Goal: Task Accomplishment & Management: Use online tool/utility

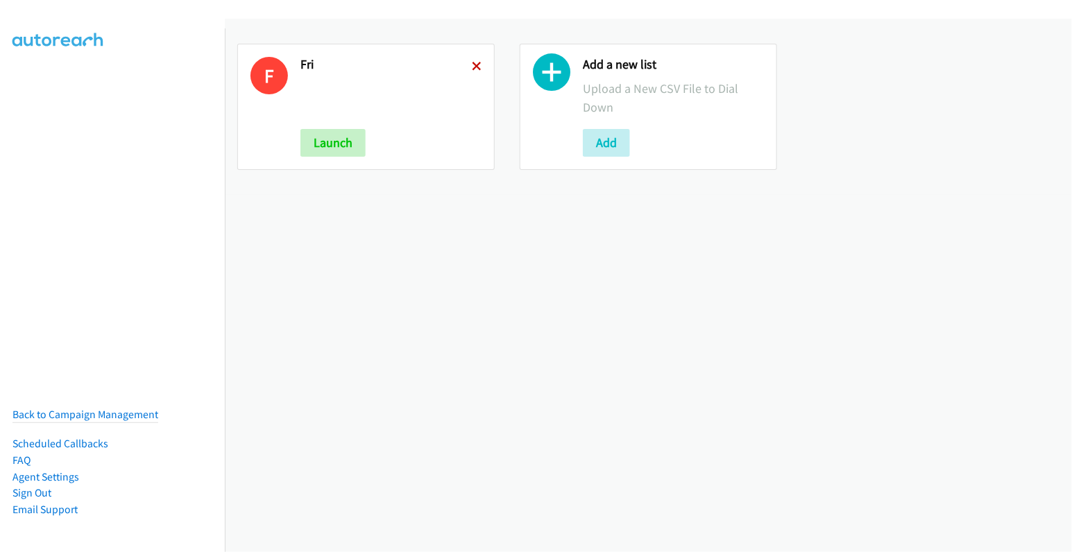
click at [472, 65] on icon at bounding box center [477, 67] width 10 height 10
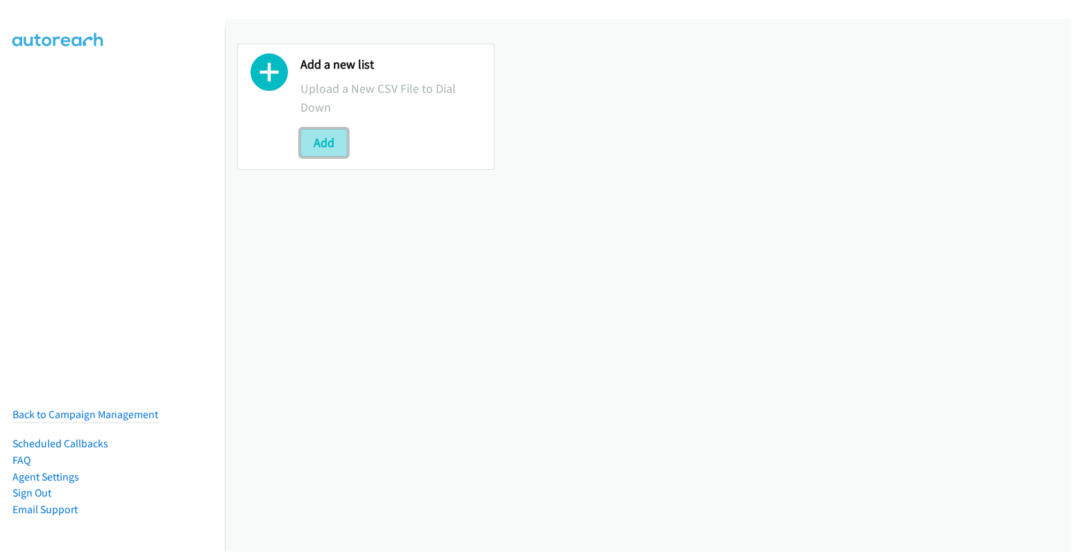
click at [320, 146] on button "Add" at bounding box center [323, 143] width 47 height 28
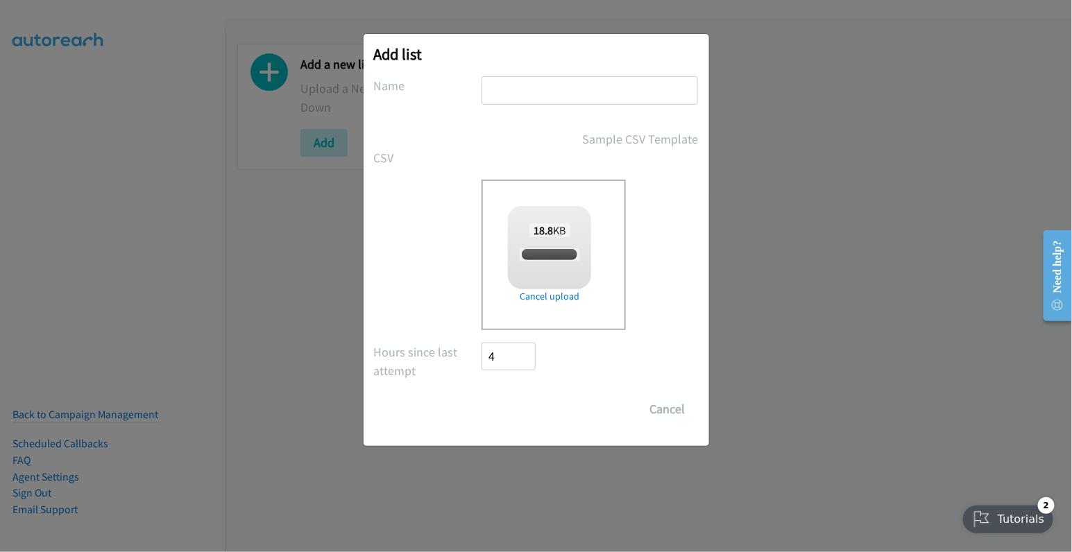
checkbox input "true"
click at [557, 89] on input "text" at bounding box center [590, 90] width 216 height 28
type input "fri"
click at [526, 402] on input "Save List" at bounding box center [518, 410] width 73 height 28
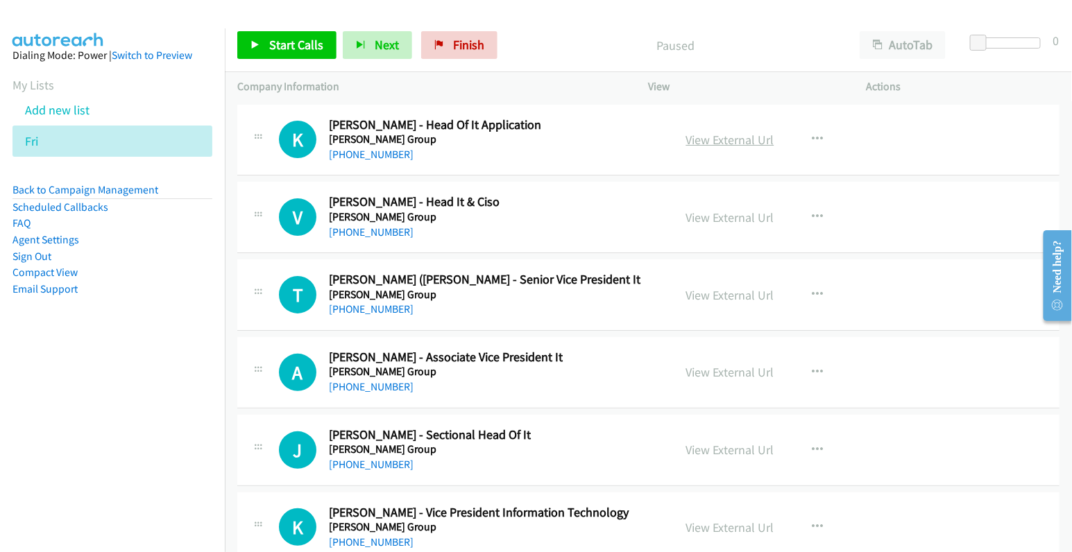
click at [736, 139] on link "View External Url" at bounding box center [730, 140] width 88 height 16
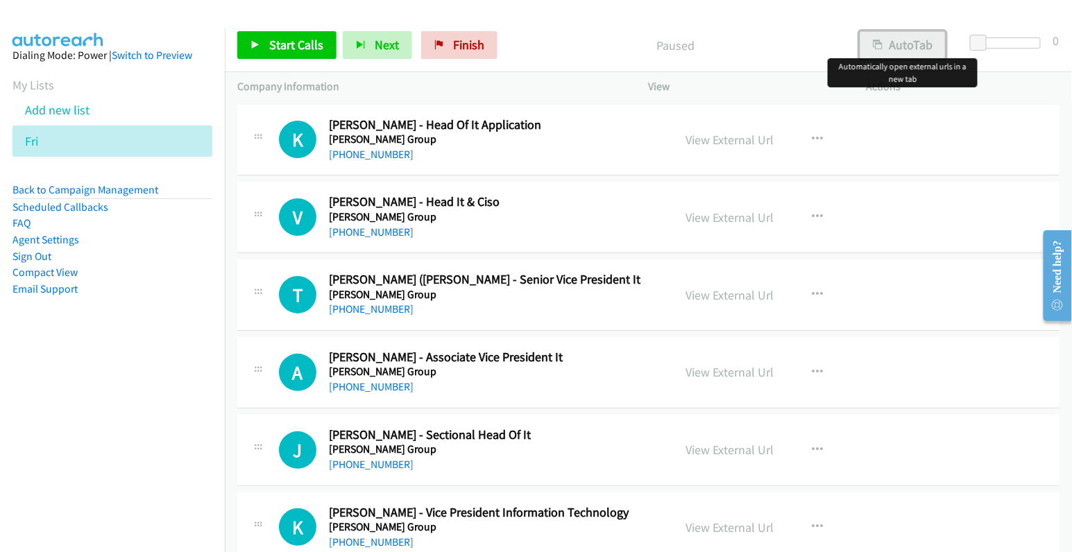
click at [911, 42] on button "AutoTab" at bounding box center [903, 45] width 86 height 28
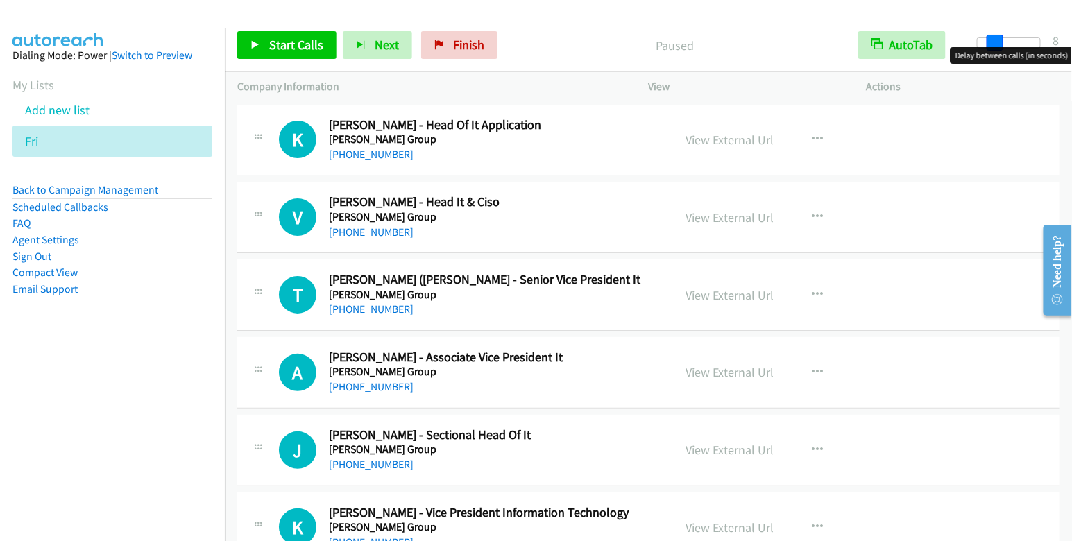
drag, startPoint x: 982, startPoint y: 41, endPoint x: 999, endPoint y: 41, distance: 16.7
click at [999, 41] on span at bounding box center [995, 43] width 17 height 17
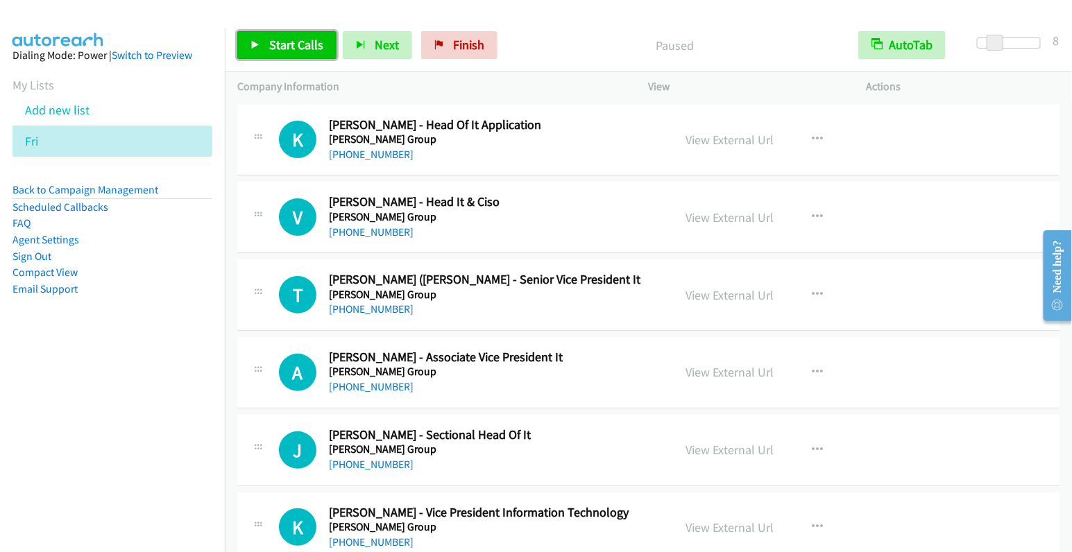
click at [303, 39] on span "Start Calls" at bounding box center [296, 45] width 54 height 16
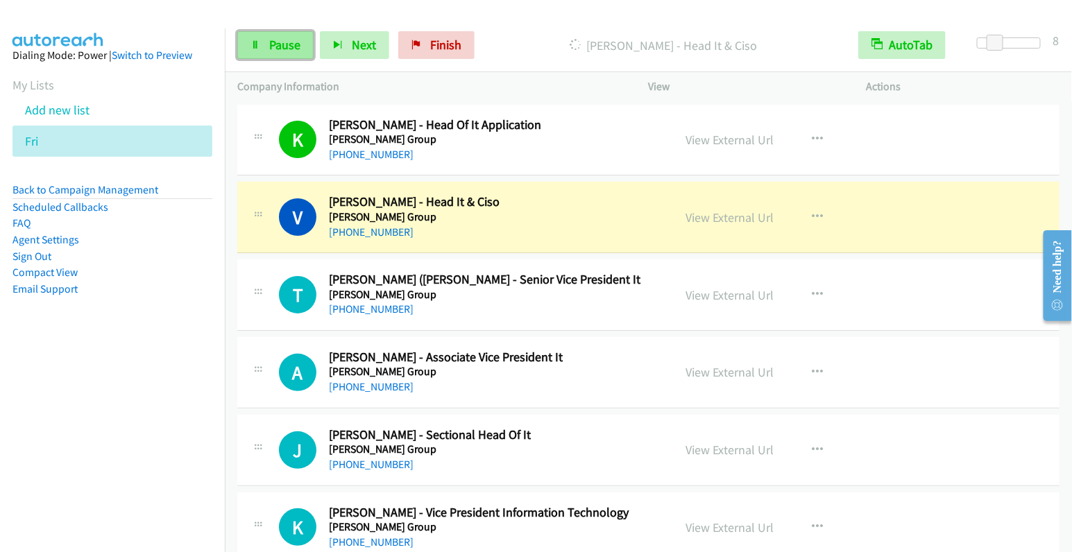
click at [269, 48] on span "Pause" at bounding box center [284, 45] width 31 height 16
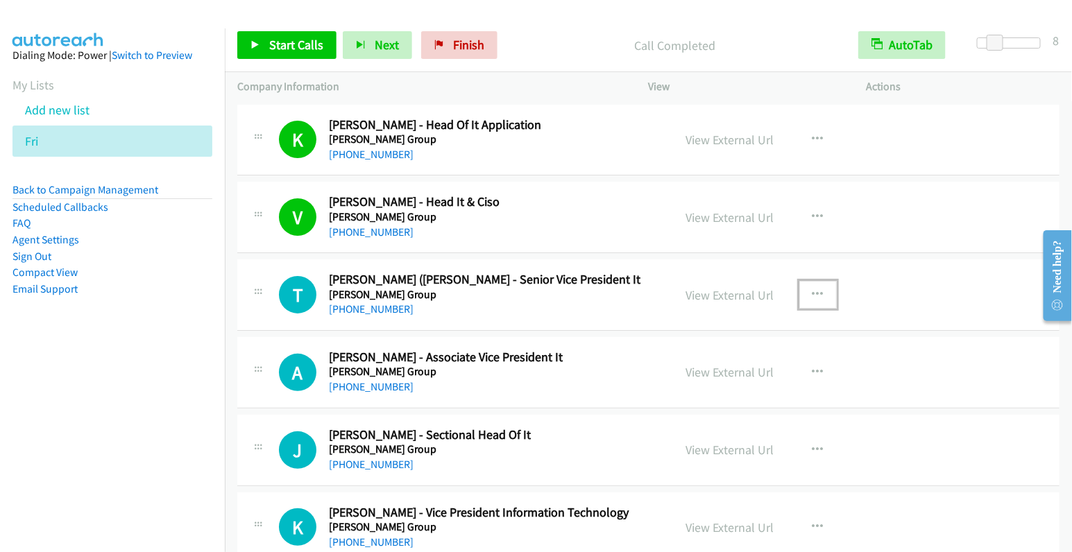
click at [814, 295] on icon "button" at bounding box center [818, 294] width 11 height 11
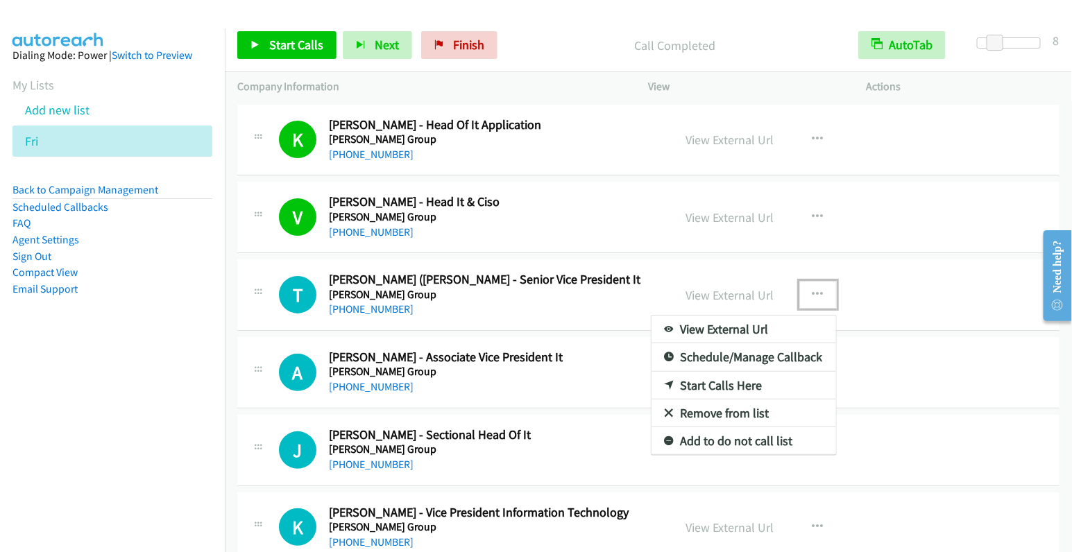
click at [748, 386] on link "Start Calls Here" at bounding box center [744, 386] width 185 height 28
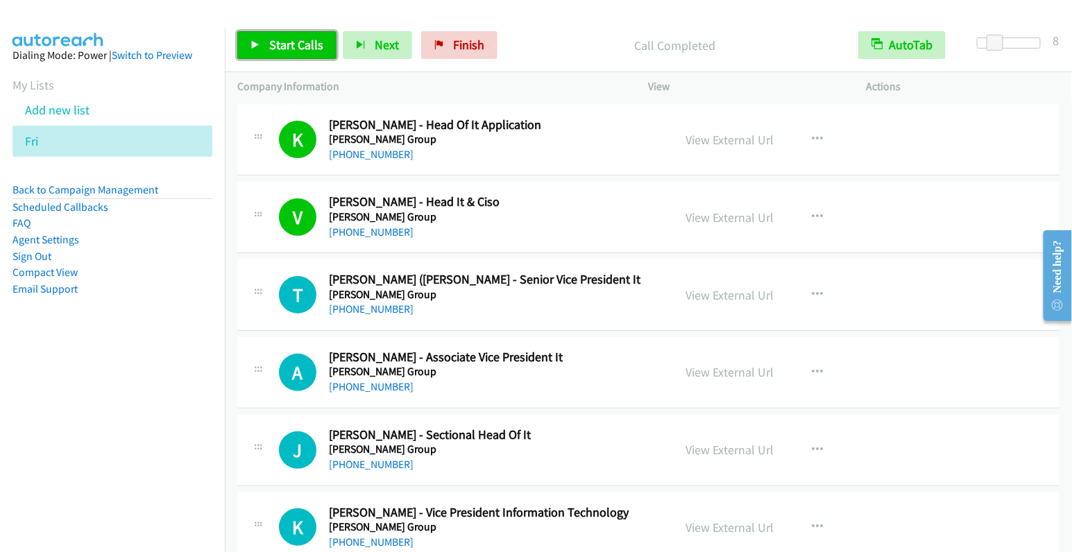
click at [285, 46] on span "Start Calls" at bounding box center [296, 45] width 54 height 16
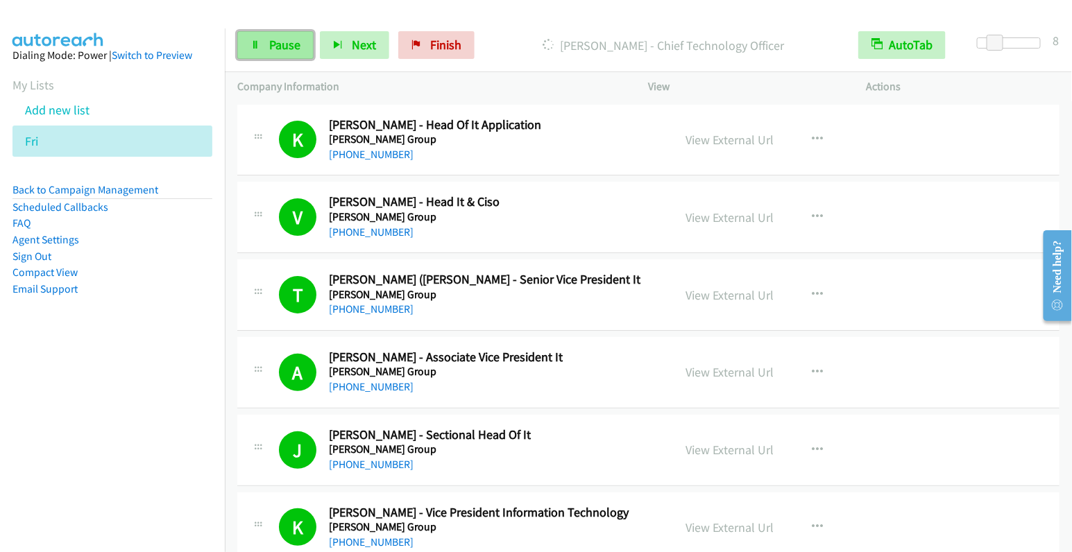
click at [298, 42] on span "Pause" at bounding box center [284, 45] width 31 height 16
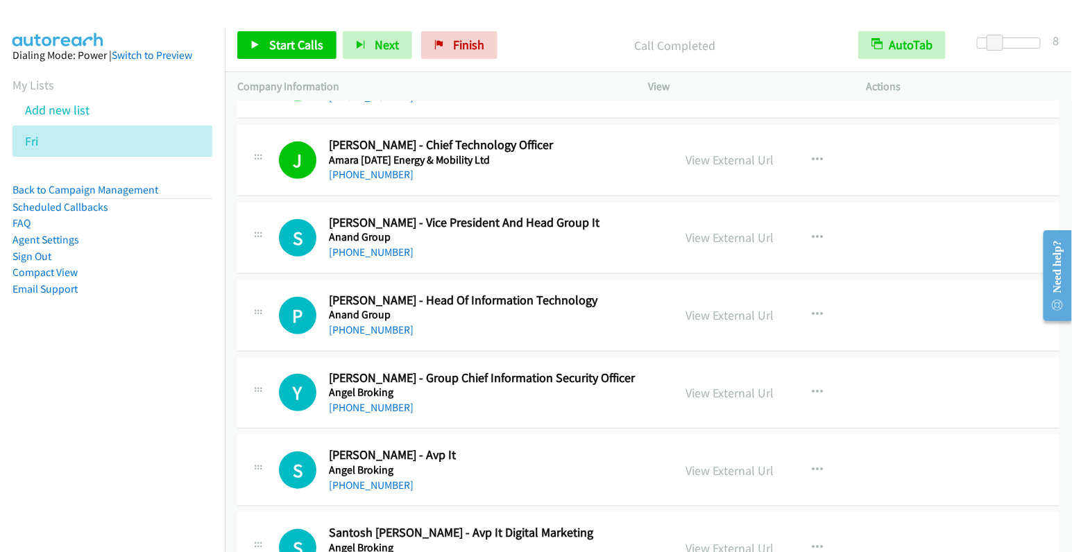
scroll to position [2230, 0]
click at [813, 232] on icon "button" at bounding box center [818, 237] width 11 height 11
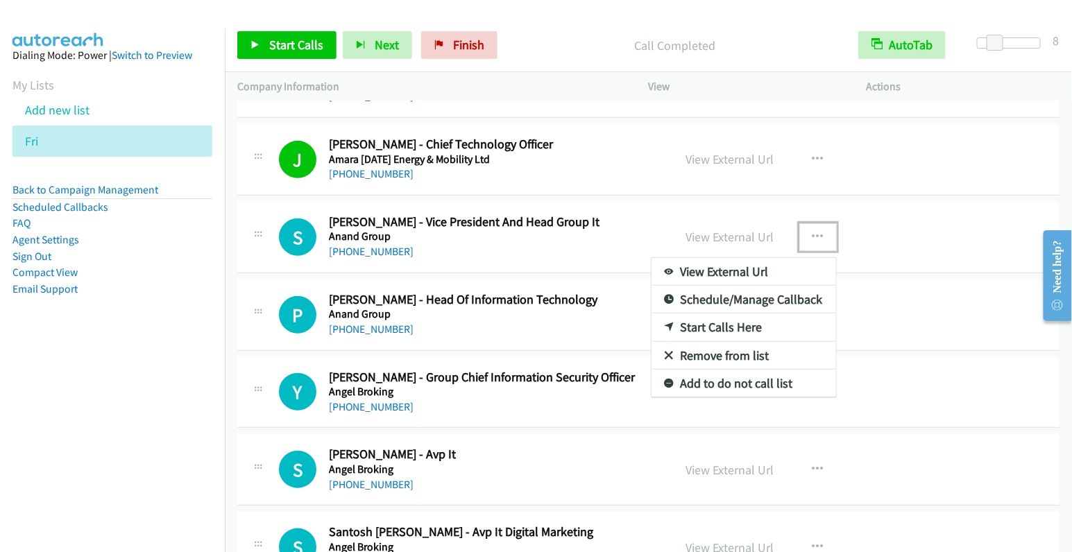
click at [755, 317] on link "Start Calls Here" at bounding box center [744, 328] width 185 height 28
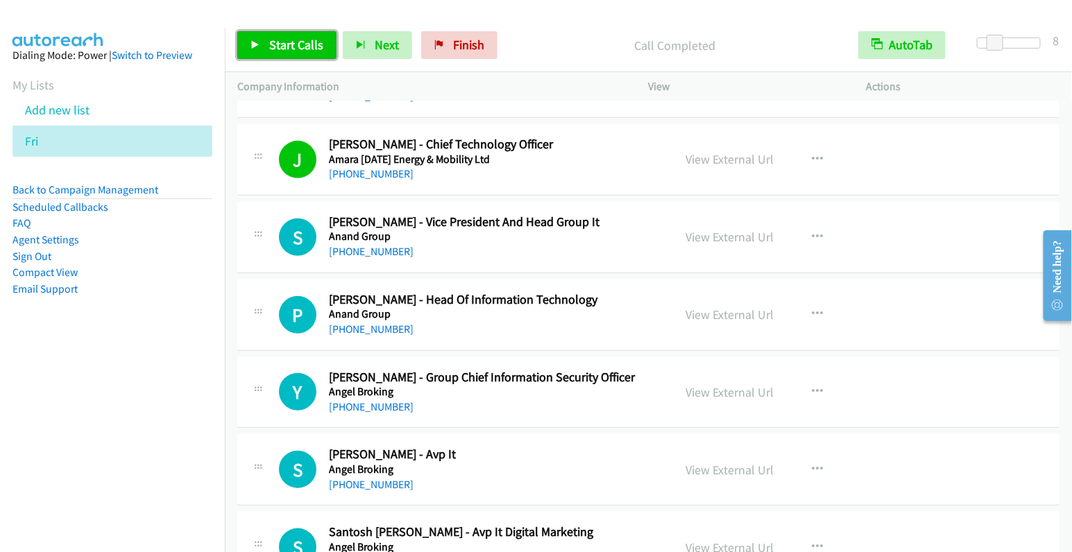
click at [269, 43] on span "Start Calls" at bounding box center [296, 45] width 54 height 16
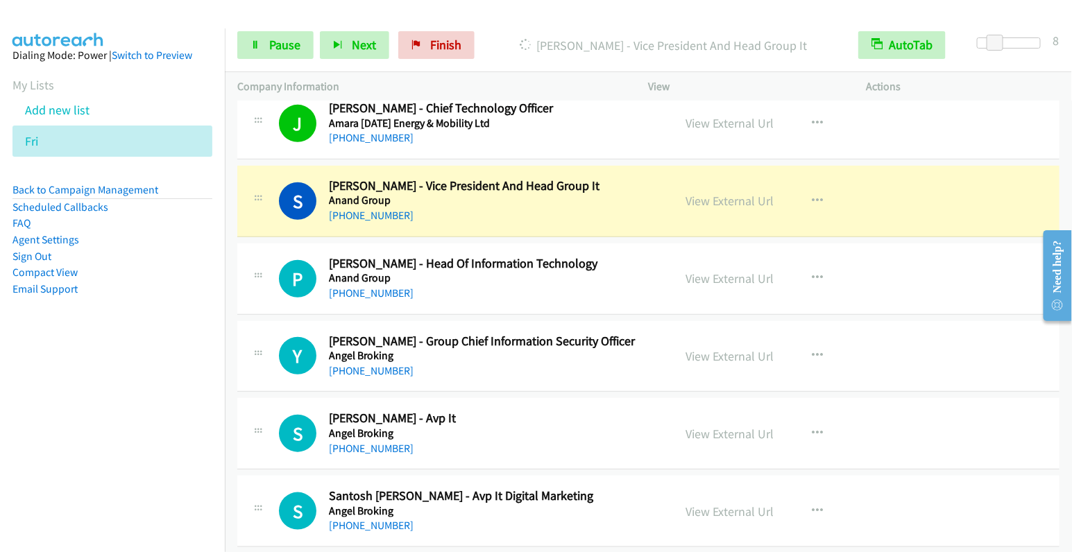
scroll to position [2272, 0]
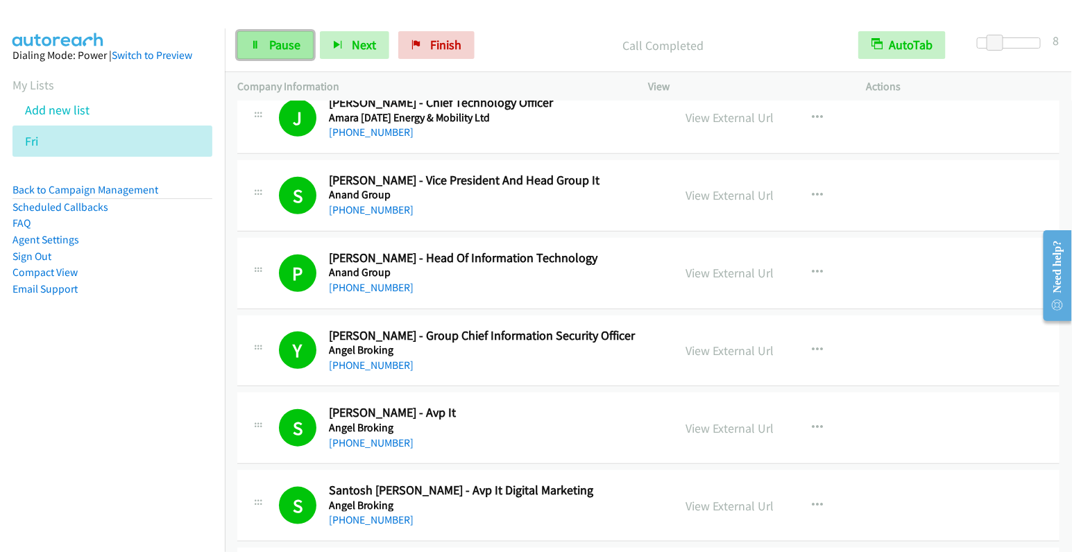
click at [269, 46] on span "Pause" at bounding box center [284, 45] width 31 height 16
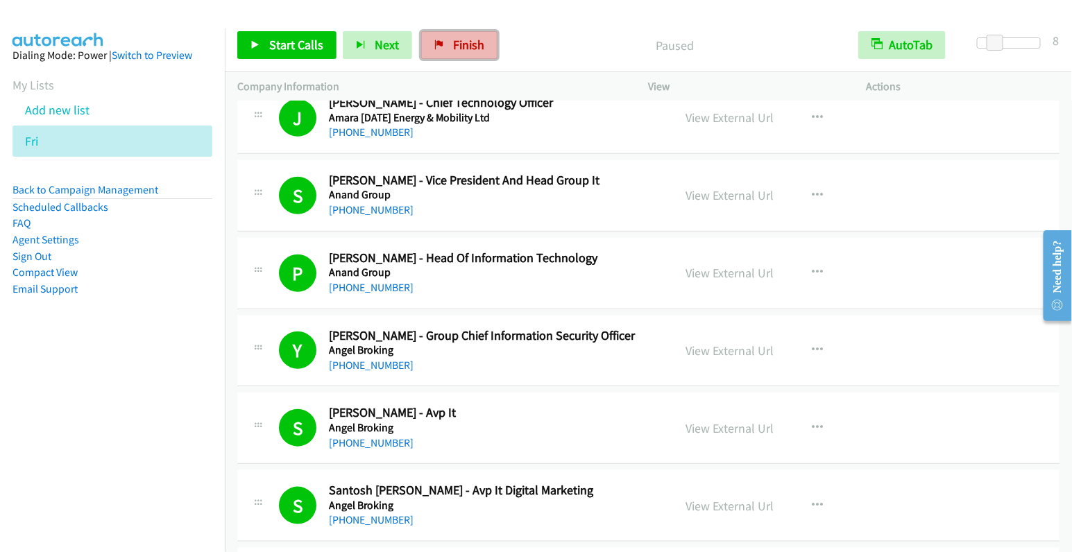
click at [464, 53] on link "Finish" at bounding box center [459, 45] width 76 height 28
